Goal: Task Accomplishment & Management: Use online tool/utility

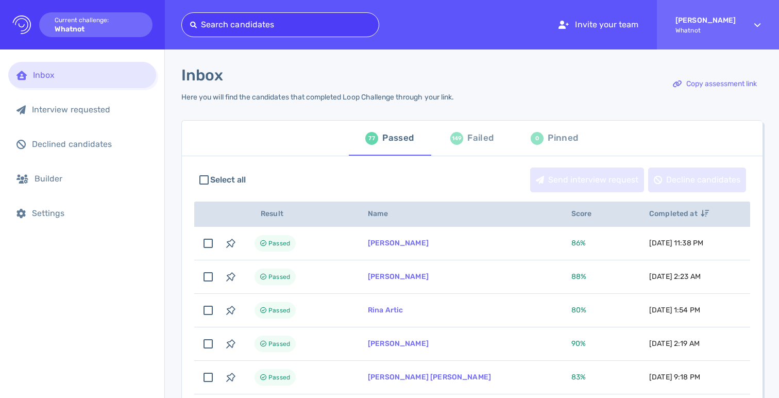
click at [225, 18] on div at bounding box center [280, 25] width 180 height 14
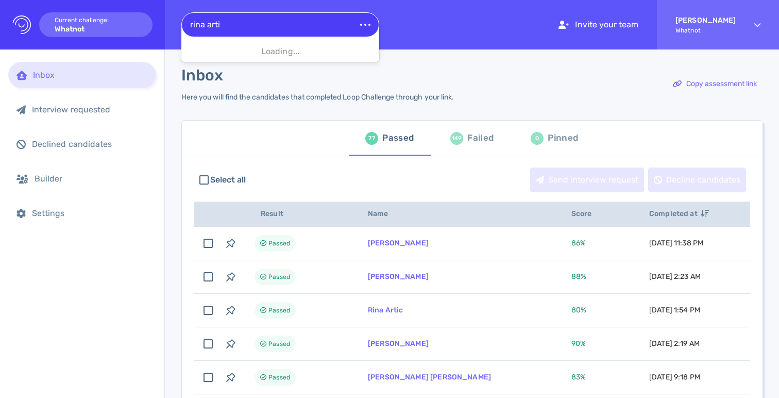
type input "rina artic"
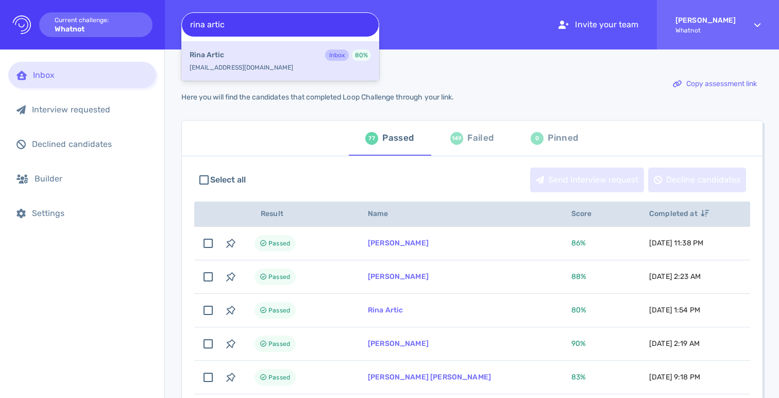
click at [230, 60] on div "Rina Artic Inbox 80 %" at bounding box center [280, 55] width 181 height 13
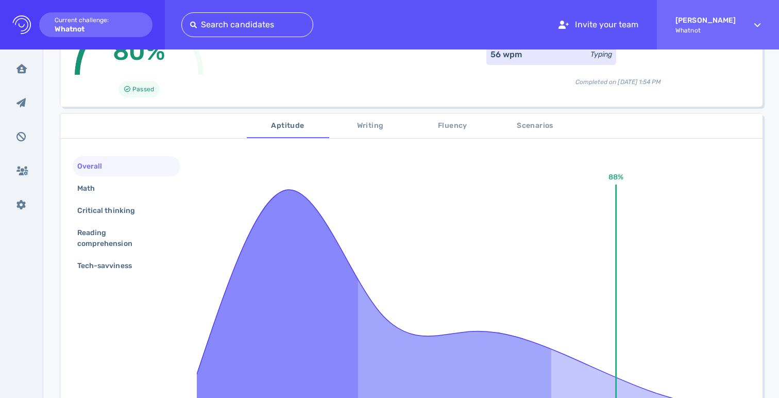
scroll to position [123, 0]
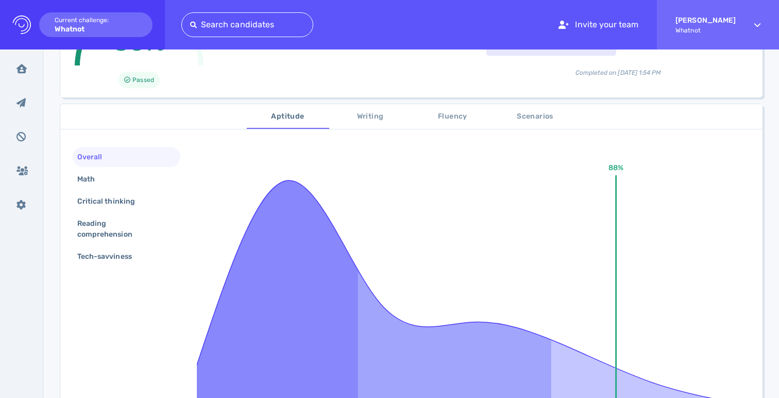
click at [386, 116] on span "Writing" at bounding box center [371, 116] width 70 height 13
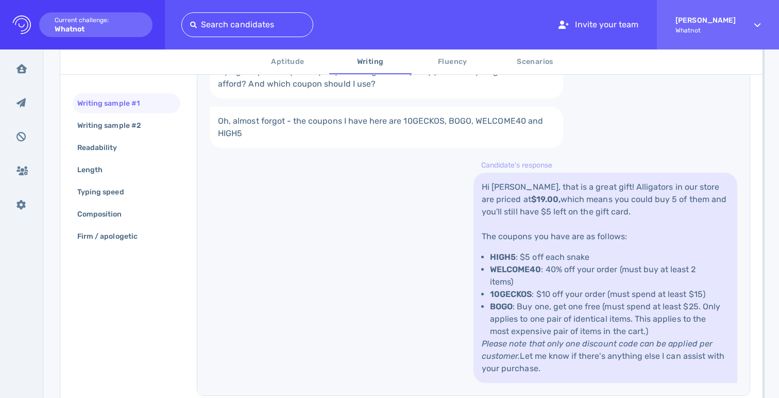
scroll to position [330, 0]
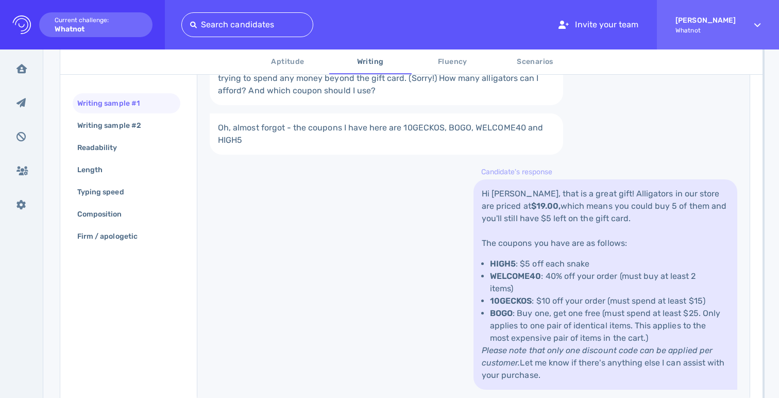
click at [147, 135] on div "Writing sample #1 Writing sample #2 Readability Length Typing speed Composition…" at bounding box center [127, 170] width 108 height 155
click at [140, 123] on div "Writing sample #2" at bounding box center [114, 125] width 78 height 15
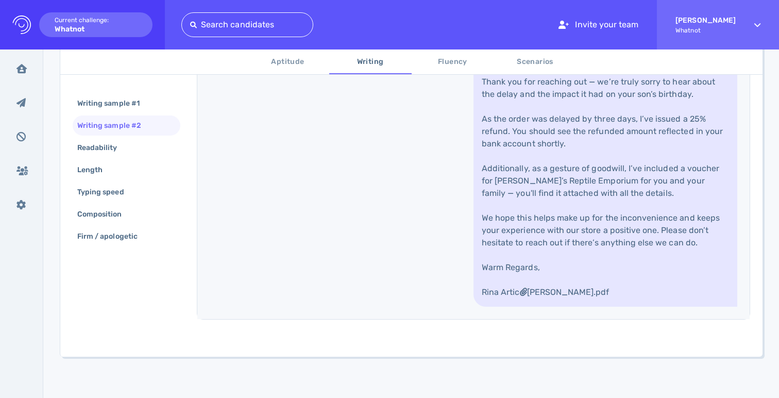
scroll to position [628, 0]
